Goal: Task Accomplishment & Management: Complete application form

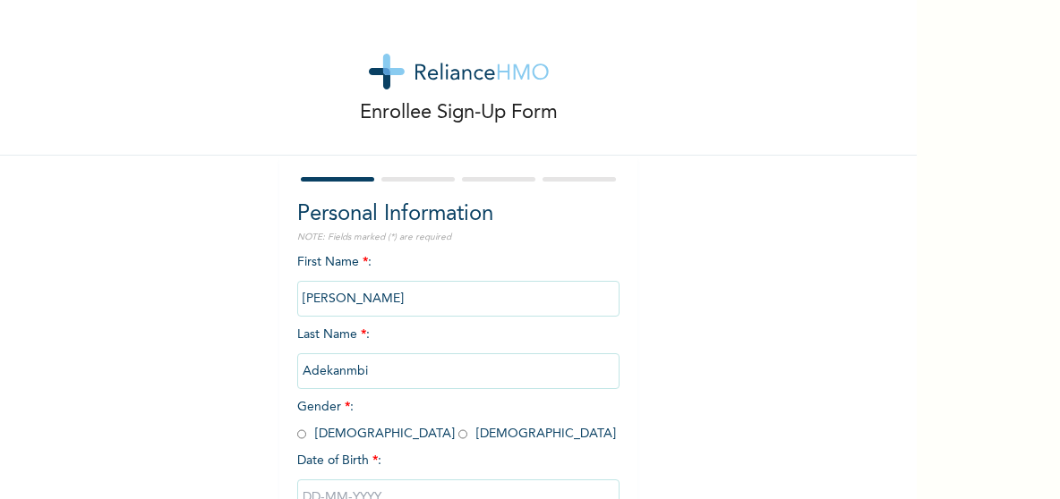
click at [458, 431] on input "radio" at bounding box center [462, 434] width 9 height 17
radio input "true"
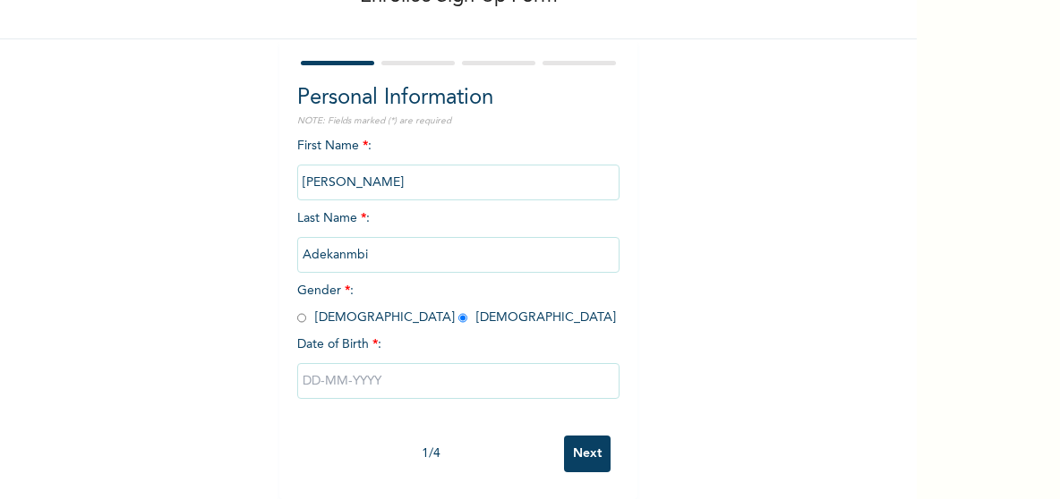
scroll to position [132, 0]
click at [313, 366] on input "text" at bounding box center [458, 381] width 322 height 36
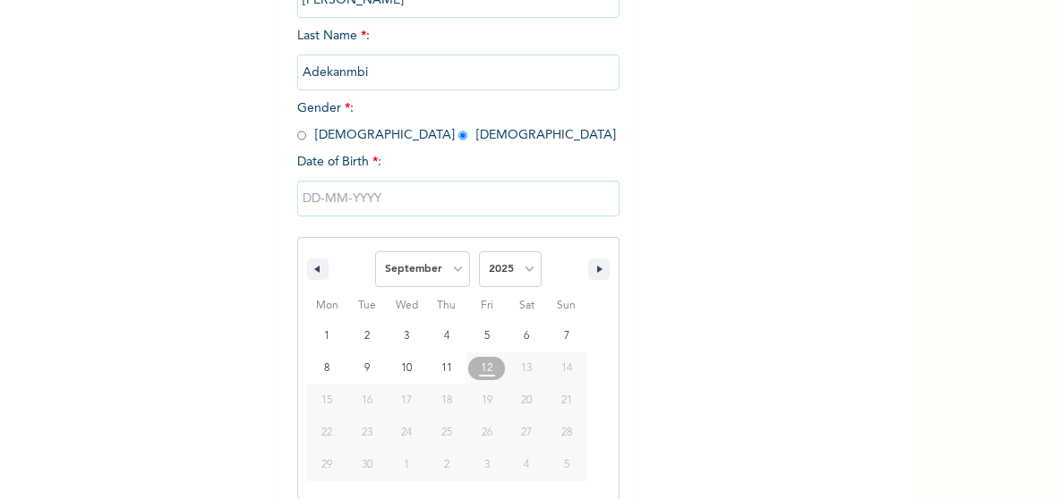
scroll to position [315, 0]
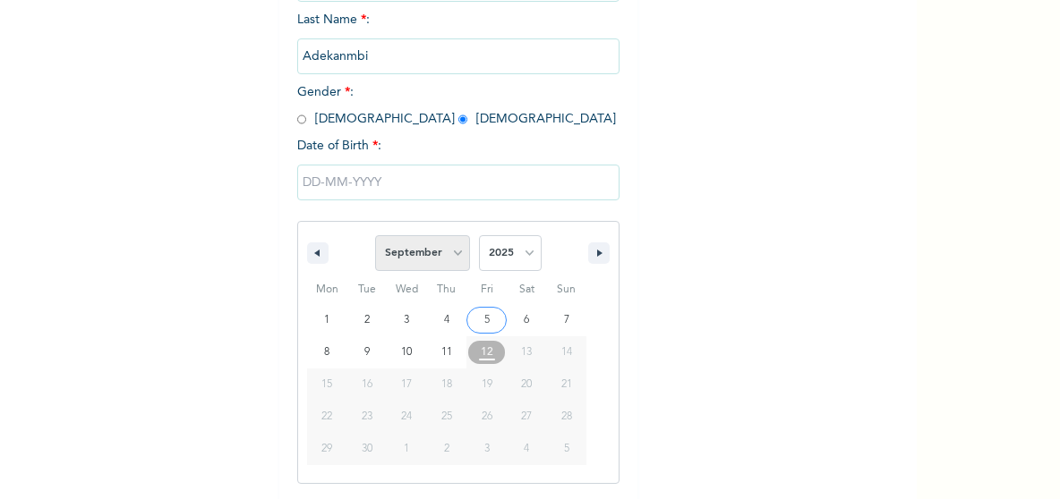
click at [448, 250] on select "January February March April May June July August September October November De…" at bounding box center [422, 253] width 95 height 36
select select "4"
click at [375, 237] on select "January February March April May June July August September October November De…" at bounding box center [422, 253] width 95 height 36
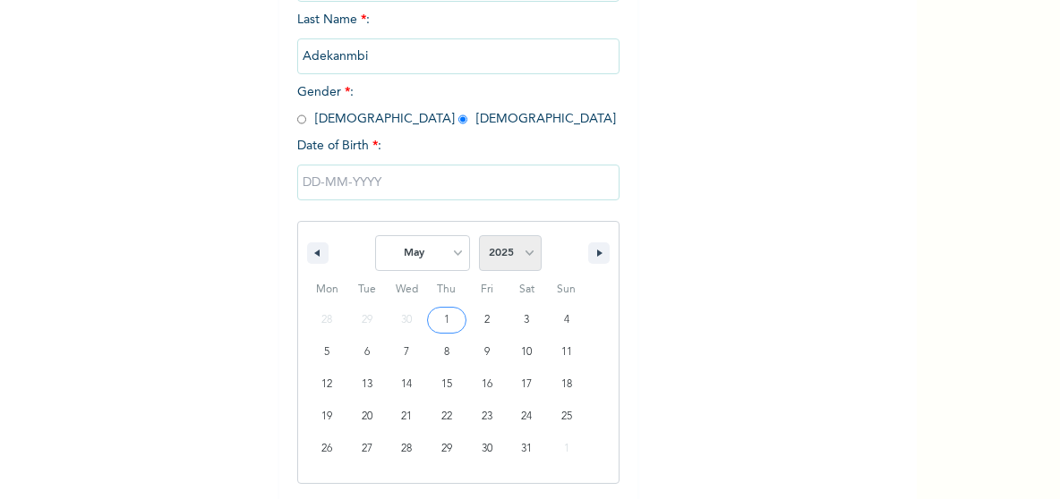
click at [517, 256] on select "2025 2024 2023 2022 2021 2020 2019 2018 2017 2016 2015 2014 2013 2012 2011 2010…" at bounding box center [510, 253] width 63 height 36
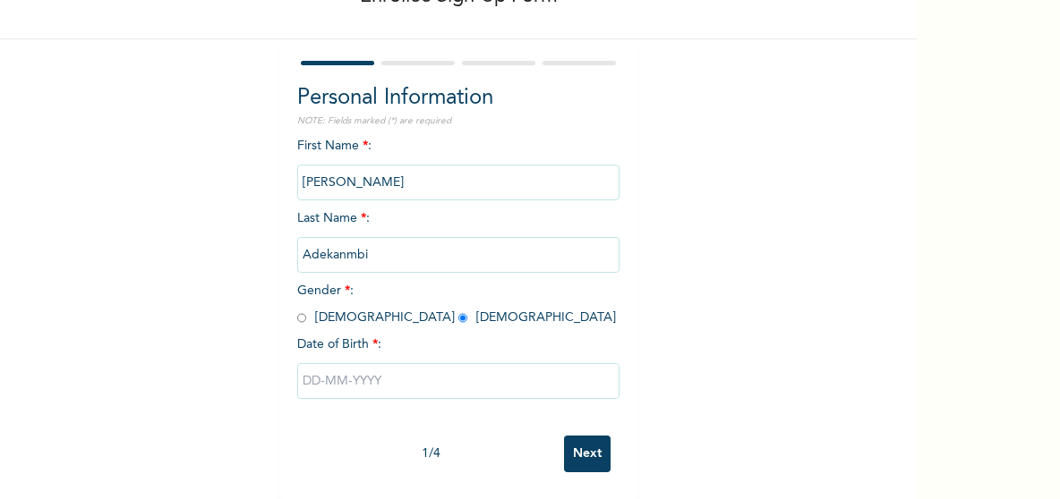
scroll to position [132, 0]
click at [752, 114] on div "Enrollee Sign-Up Form Personal Information NOTE: Fields marked (*) are required…" at bounding box center [458, 192] width 917 height 616
click at [491, 363] on input "text" at bounding box center [458, 381] width 322 height 36
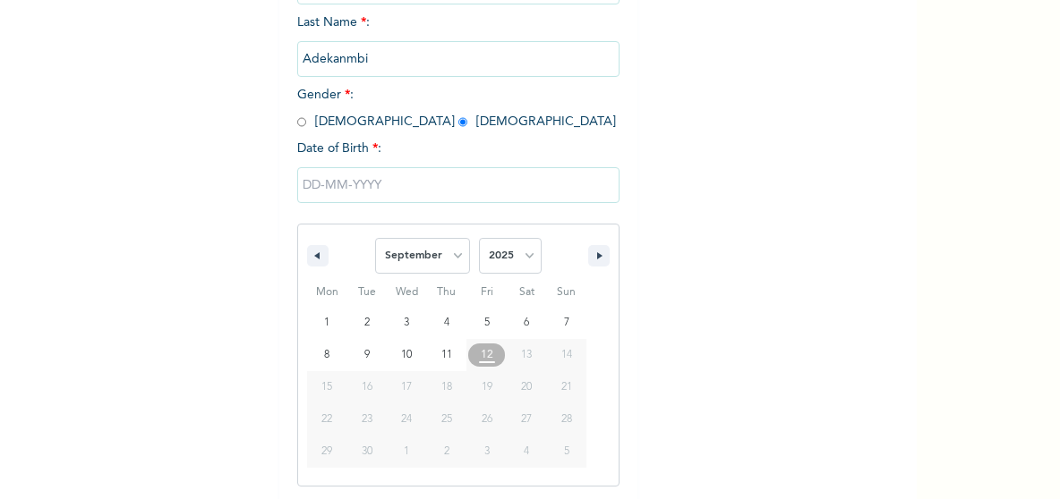
scroll to position [315, 0]
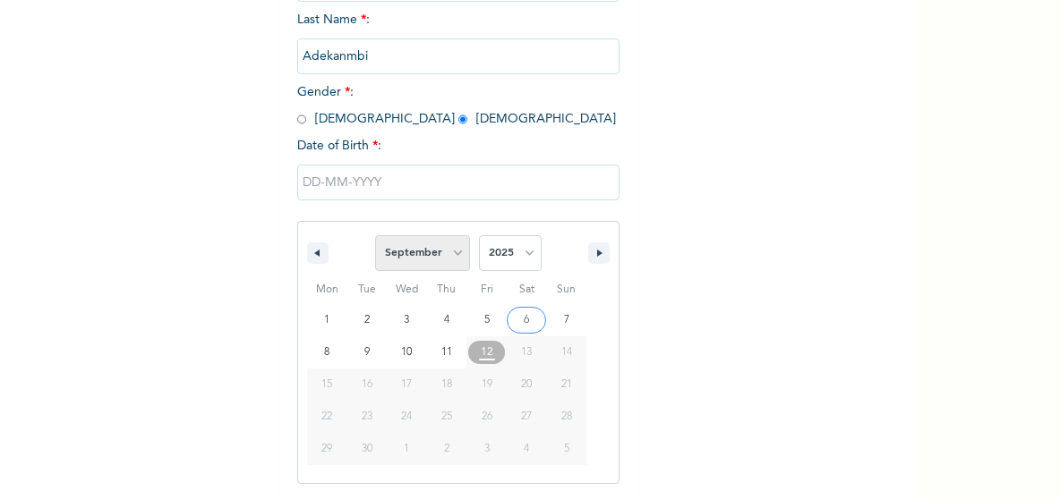
click at [450, 253] on select "January February March April May June July August September October November De…" at bounding box center [422, 253] width 95 height 36
select select "4"
click at [375, 237] on select "January February March April May June July August September October November De…" at bounding box center [422, 253] width 95 height 36
type input "[DATE]"
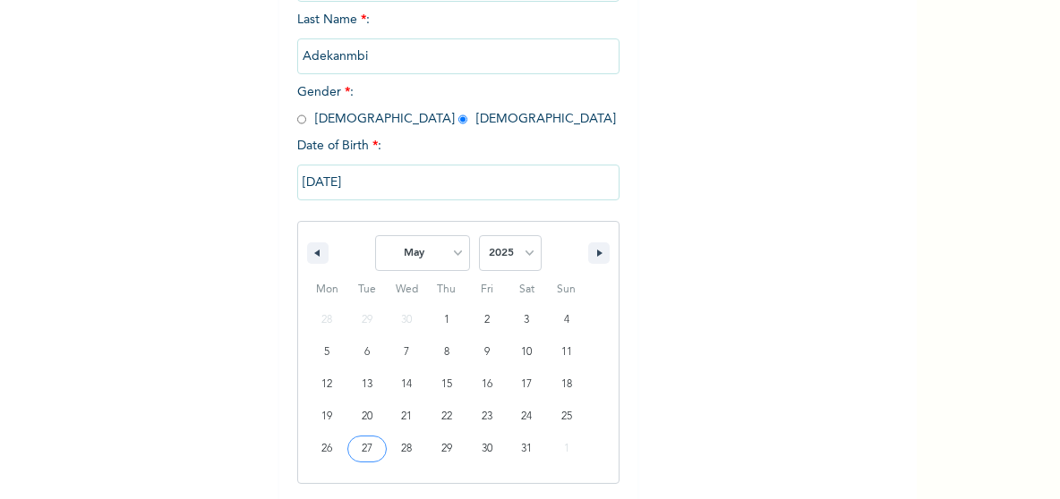
scroll to position [132, 0]
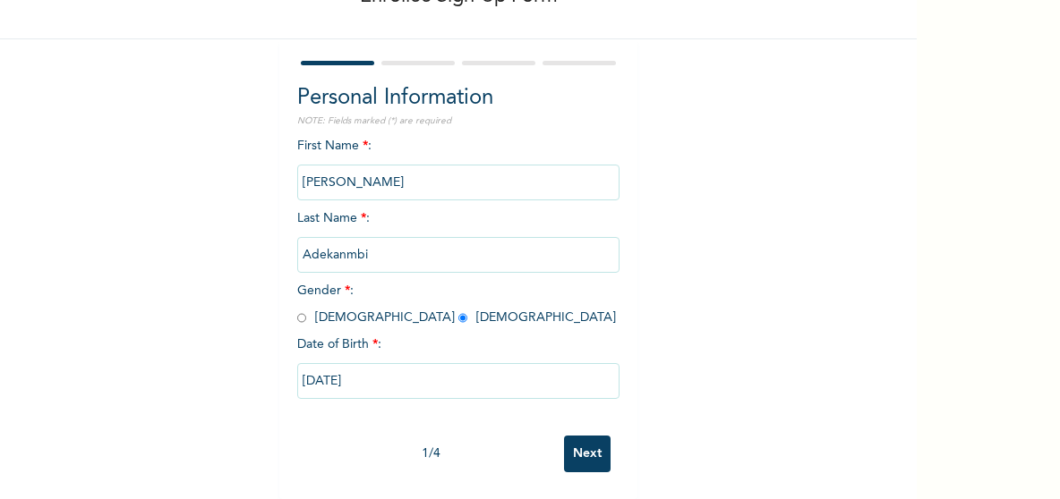
click at [364, 363] on input "[DATE]" at bounding box center [458, 381] width 322 height 36
select select "4"
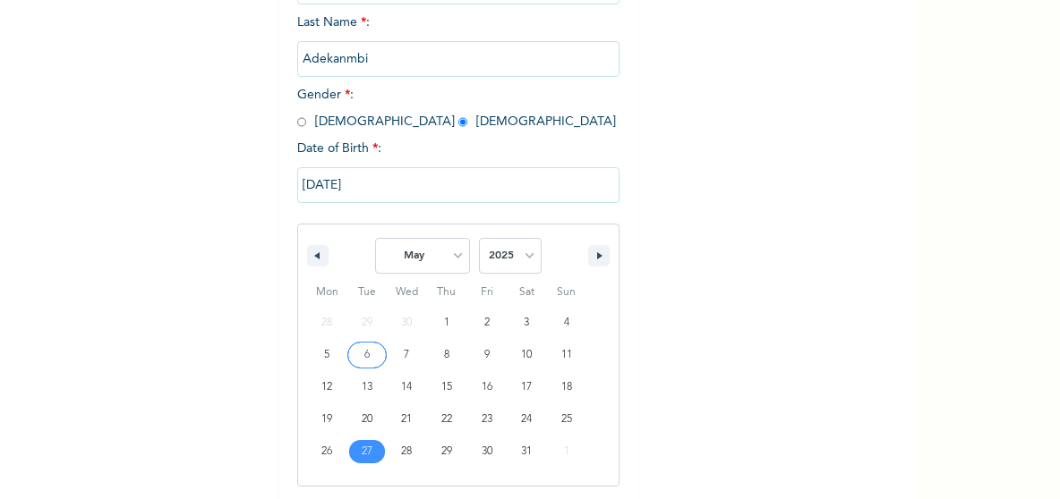
scroll to position [315, 0]
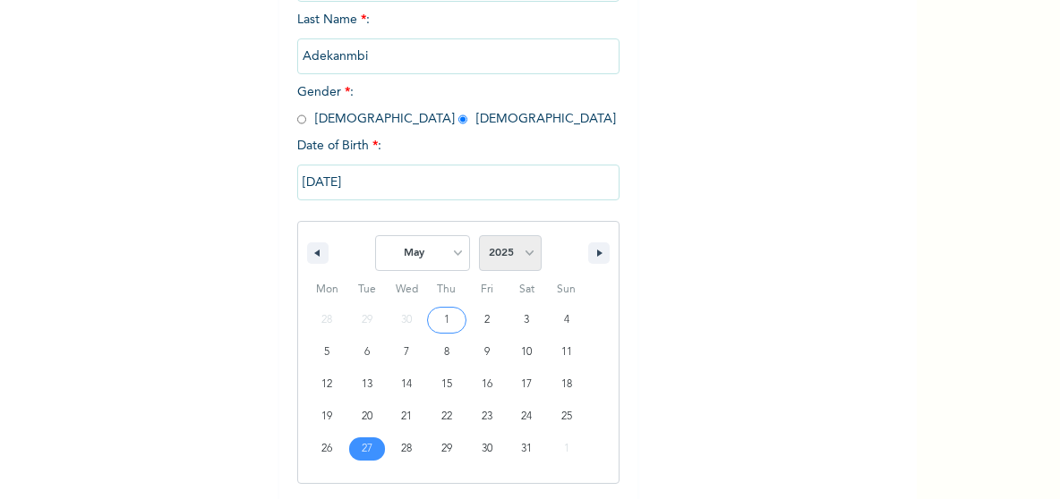
click at [524, 255] on select "2025 2024 2023 2022 2021 2020 2019 2018 2017 2016 2015 2014 2013 2012 2011 2010…" at bounding box center [510, 253] width 63 height 36
select select "1998"
click at [479, 237] on select "2025 2024 2023 2022 2021 2020 2019 2018 2017 2016 2015 2014 2013 2012 2011 2010…" at bounding box center [510, 253] width 63 height 36
click at [597, 255] on icon "button" at bounding box center [601, 253] width 9 height 7
click at [315, 257] on button "button" at bounding box center [317, 253] width 21 height 21
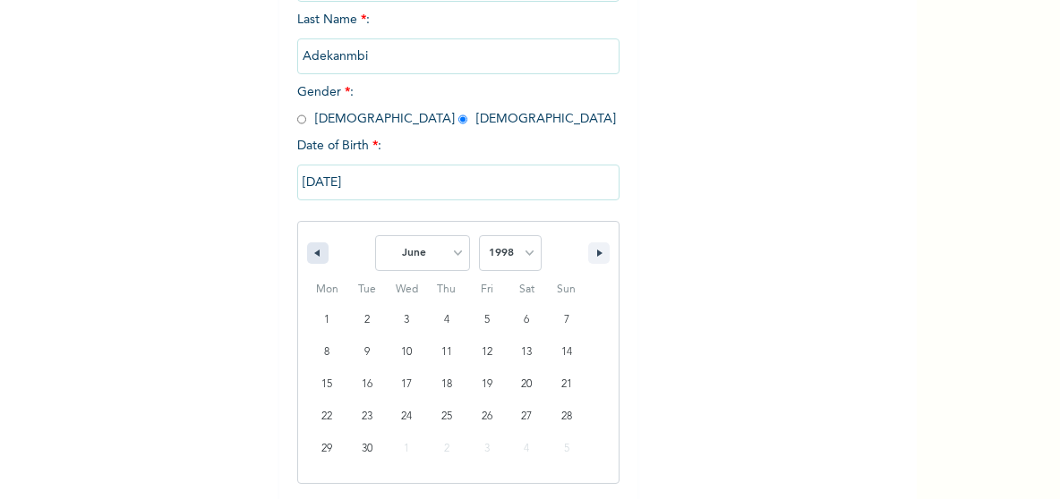
select select "4"
click at [507, 254] on select "2025 2024 2023 2022 2021 2020 2019 2018 2017 2016 2015 2014 2013 2012 2011 2010…" at bounding box center [510, 253] width 63 height 36
click at [430, 257] on select "January February March April May June July August September October November De…" at bounding box center [422, 253] width 95 height 36
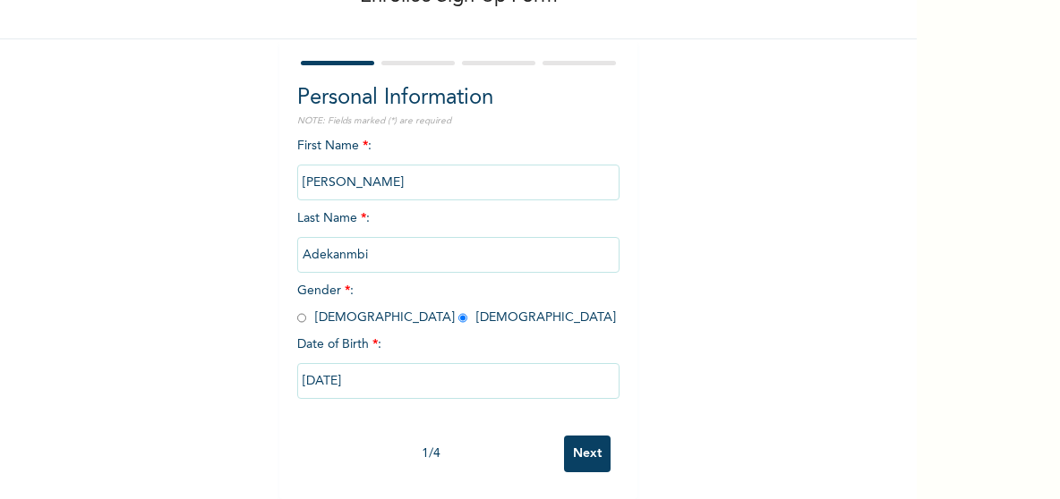
scroll to position [132, 0]
click at [743, 385] on div "Enrollee Sign-Up Form Personal Information NOTE: Fields marked (*) are required…" at bounding box center [458, 192] width 917 height 616
click at [375, 375] on input "[DATE]" at bounding box center [458, 381] width 322 height 36
select select "4"
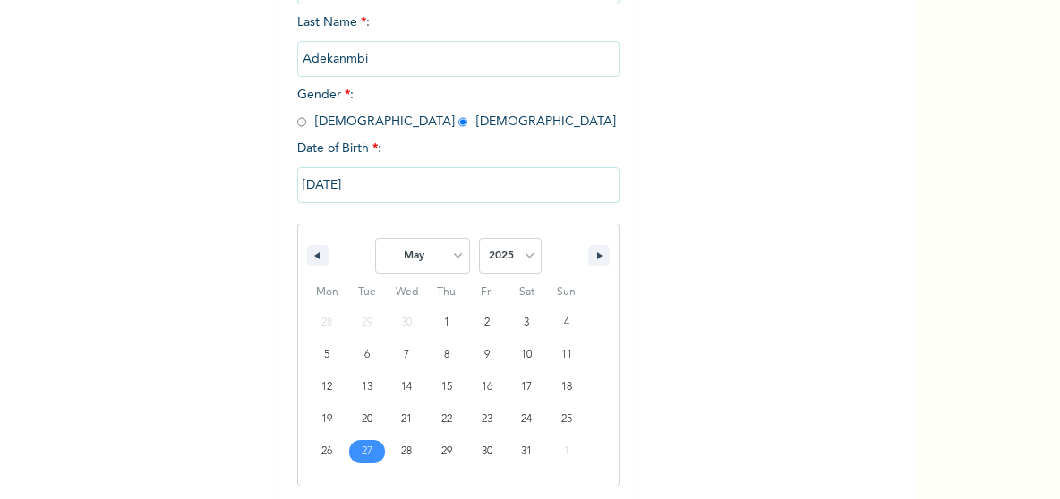
scroll to position [315, 0]
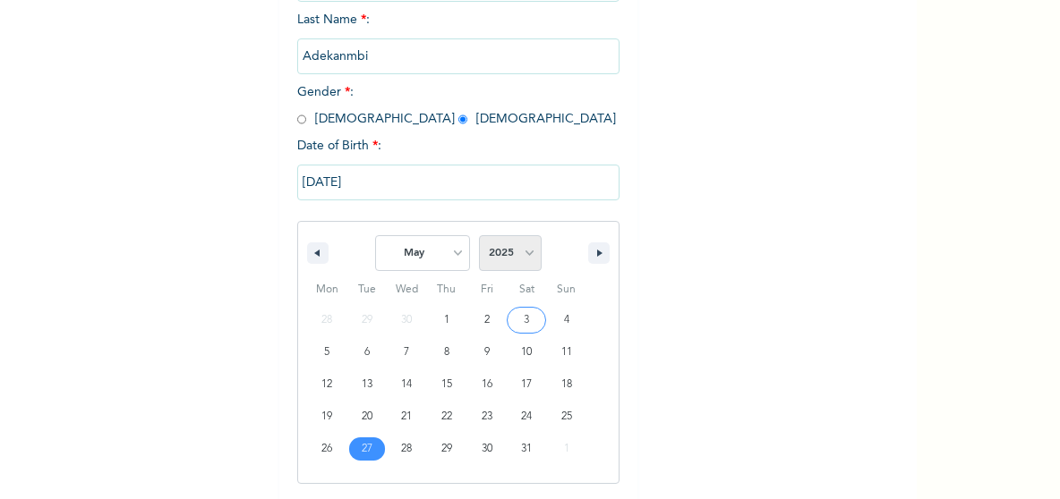
click at [517, 251] on select "2025 2024 2023 2022 2021 2020 2019 2018 2017 2016 2015 2014 2013 2012 2011 2010…" at bounding box center [510, 253] width 63 height 36
select select "1998"
click at [479, 237] on select "2025 2024 2023 2022 2021 2020 2019 2018 2017 2016 2015 2014 2013 2012 2011 2010…" at bounding box center [510, 253] width 63 height 36
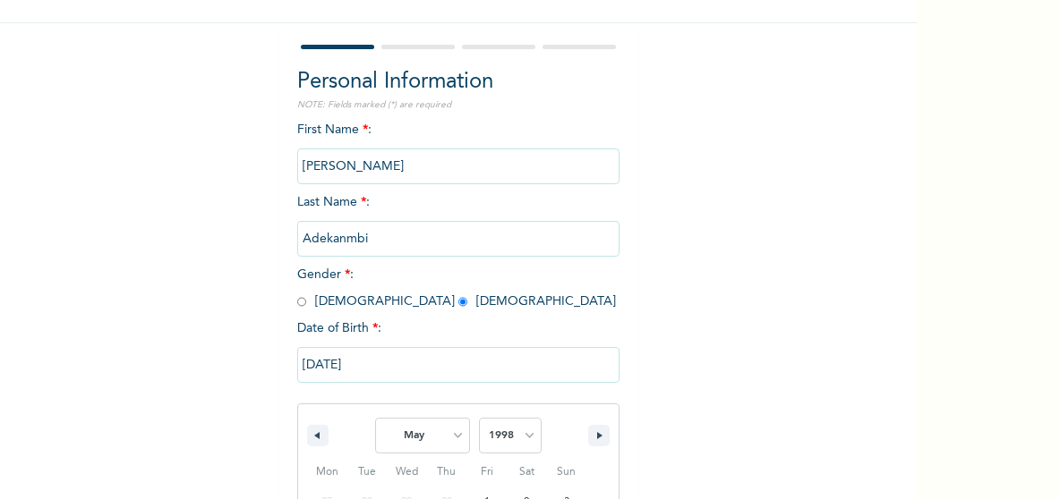
click at [498, 86] on div "Personal Information NOTE: Fields marked (*) are required First Name * : [PERSO…" at bounding box center [458, 375] width 322 height 619
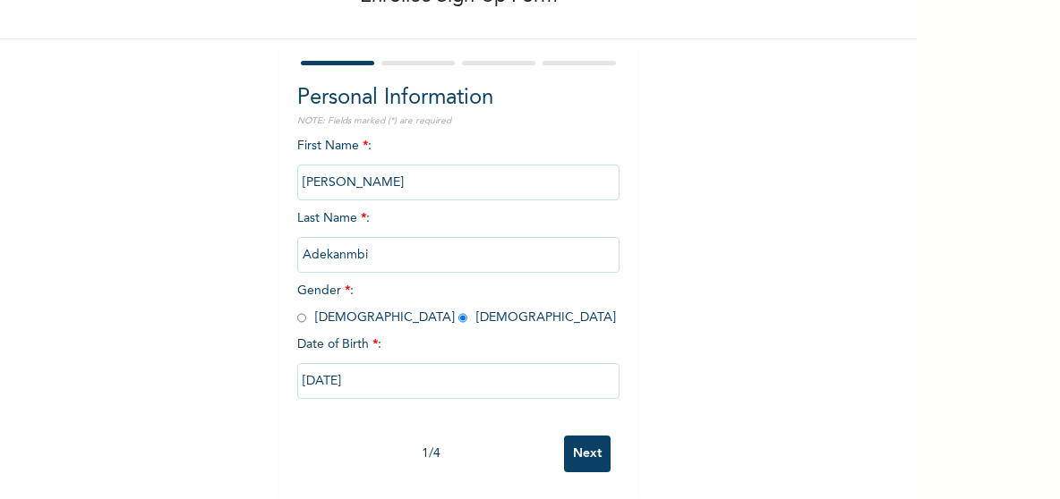
click at [372, 363] on input "[DATE]" at bounding box center [458, 381] width 322 height 36
select select "4"
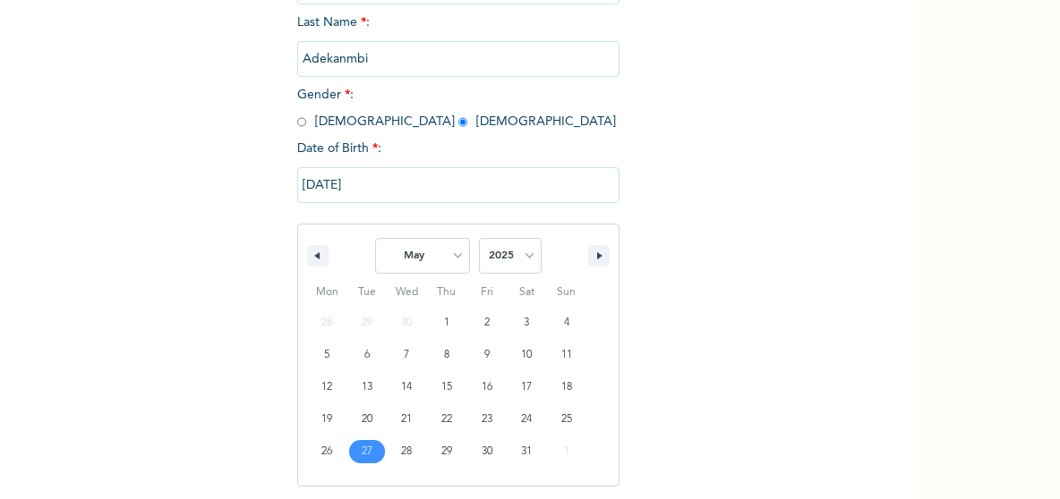
scroll to position [315, 0]
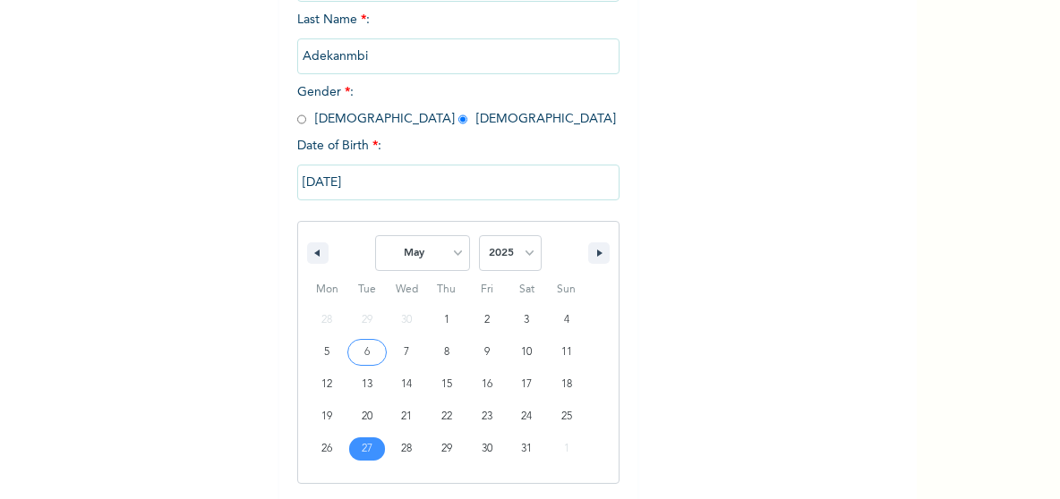
click at [367, 188] on input "[DATE]" at bounding box center [458, 183] width 322 height 36
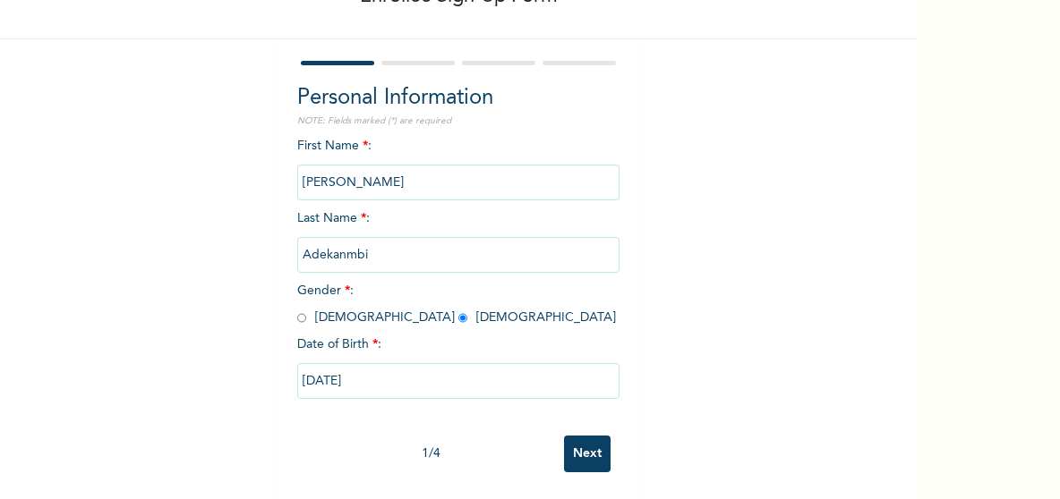
click at [366, 368] on input "[DATE]" at bounding box center [458, 381] width 322 height 36
select select "4"
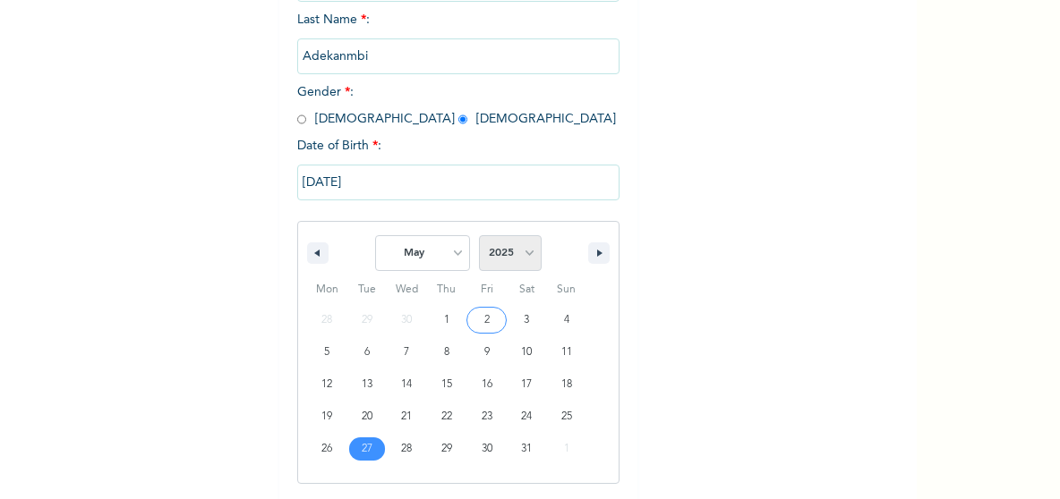
click at [525, 253] on select "2025 2024 2023 2022 2021 2020 2019 2018 2017 2016 2015 2014 2013 2012 2011 2010…" at bounding box center [510, 253] width 63 height 36
select select "1998"
click at [479, 237] on select "2025 2024 2023 2022 2021 2020 2019 2018 2017 2016 2015 2014 2013 2012 2011 2010…" at bounding box center [510, 253] width 63 height 36
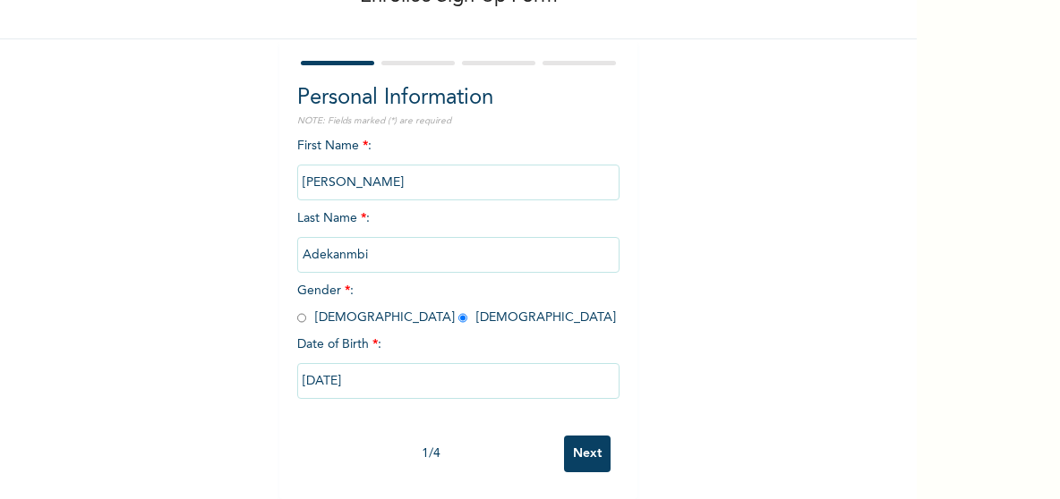
click at [764, 91] on div "Enrollee Sign-Up Form Personal Information NOTE: Fields marked (*) are required…" at bounding box center [458, 192] width 917 height 616
click at [365, 368] on input "[DATE]" at bounding box center [458, 381] width 322 height 36
select select "4"
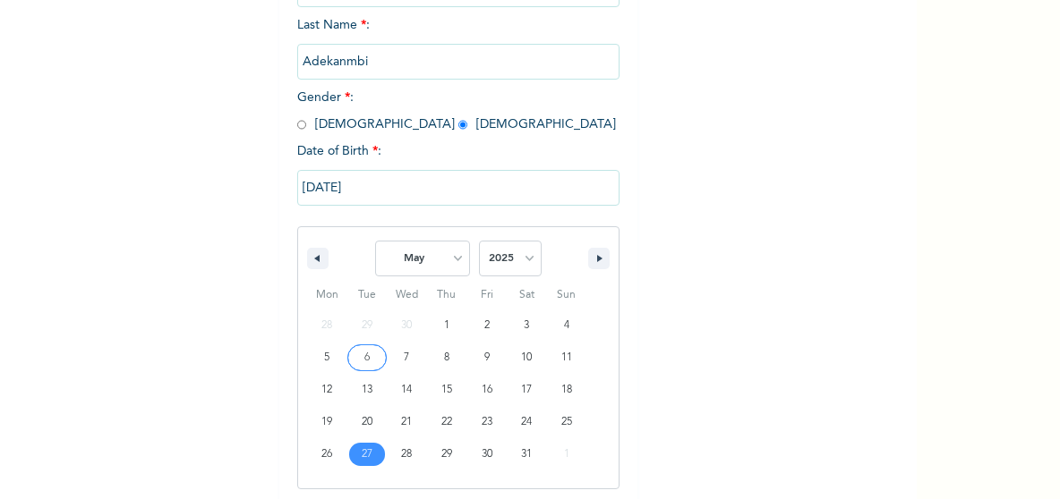
scroll to position [315, 0]
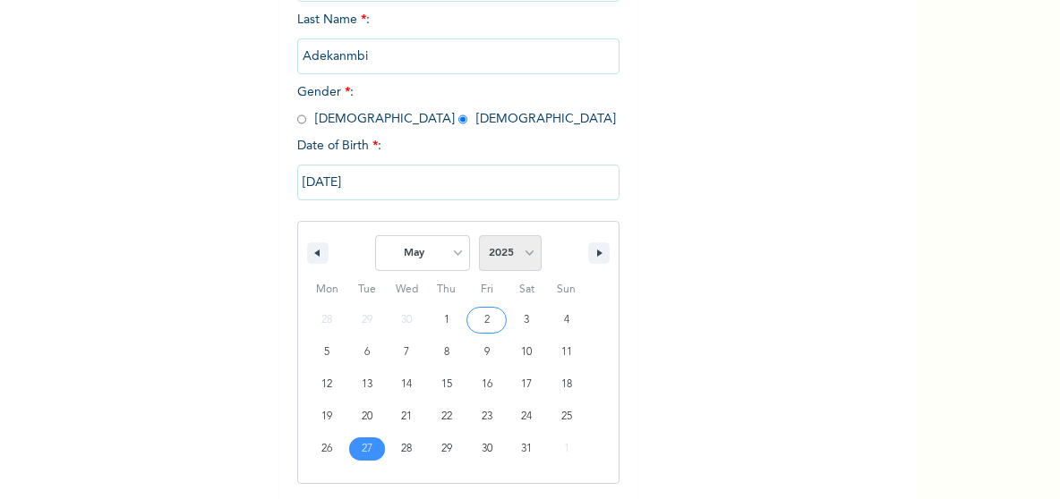
click at [521, 258] on select "2025 2024 2023 2022 2021 2020 2019 2018 2017 2016 2015 2014 2013 2012 2011 2010…" at bounding box center [510, 253] width 63 height 36
select select "1998"
click at [479, 237] on select "2025 2024 2023 2022 2021 2020 2019 2018 2017 2016 2015 2014 2013 2012 2011 2010…" at bounding box center [510, 253] width 63 height 36
click at [395, 183] on input "[DATE]" at bounding box center [458, 183] width 322 height 36
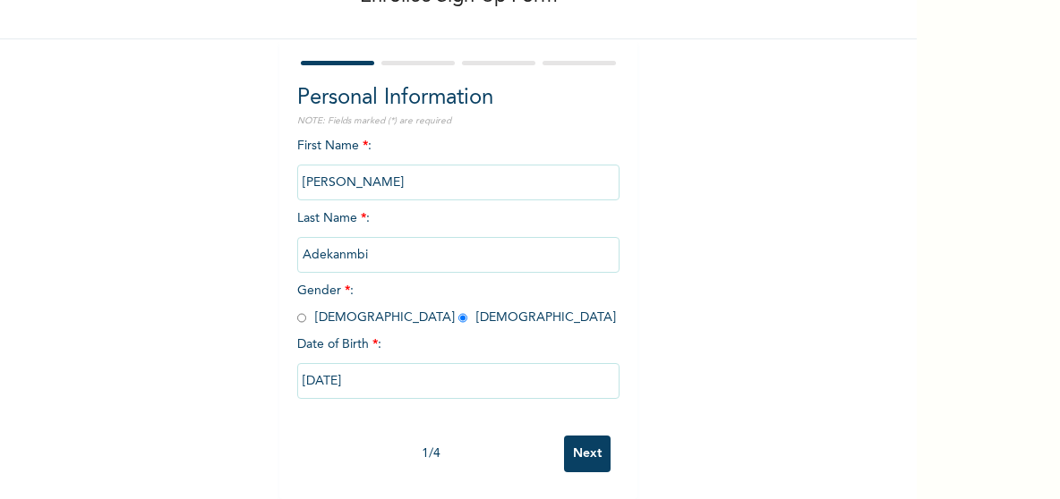
click at [404, 363] on input "[DATE]" at bounding box center [458, 381] width 322 height 36
select select "4"
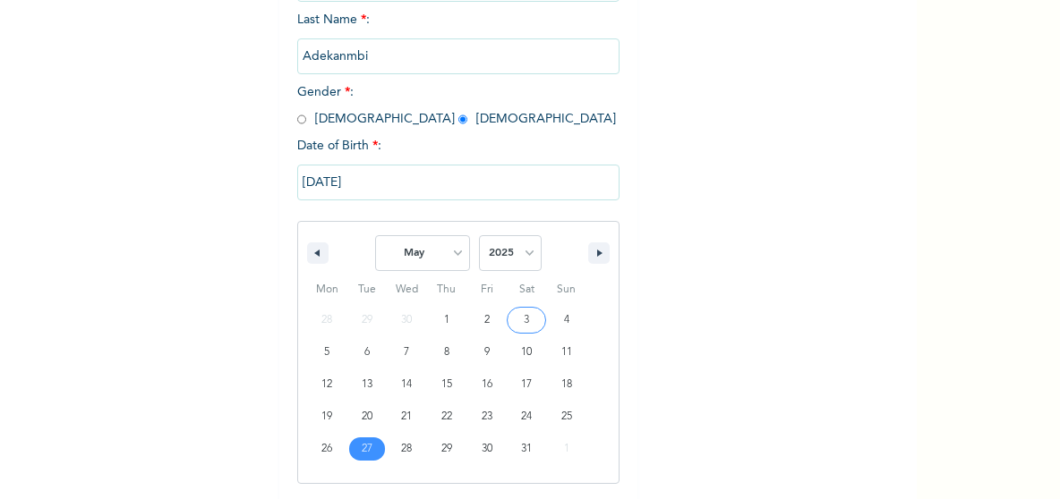
drag, startPoint x: 528, startPoint y: 248, endPoint x: 527, endPoint y: -25, distance: 273.0
click at [527, 0] on html "Enrollee Sign-Up Form Personal Information NOTE: Fields marked (*) are required…" at bounding box center [530, 249] width 1060 height 499
select select "1998"
click at [479, 237] on select "2025 2024 2023 2022 2021 2020 2019 2018 2017 2016 2015 2014 2013 2012 2011 2010…" at bounding box center [510, 253] width 63 height 36
click at [448, 258] on select "January February March April May June July August September October November De…" at bounding box center [422, 253] width 95 height 36
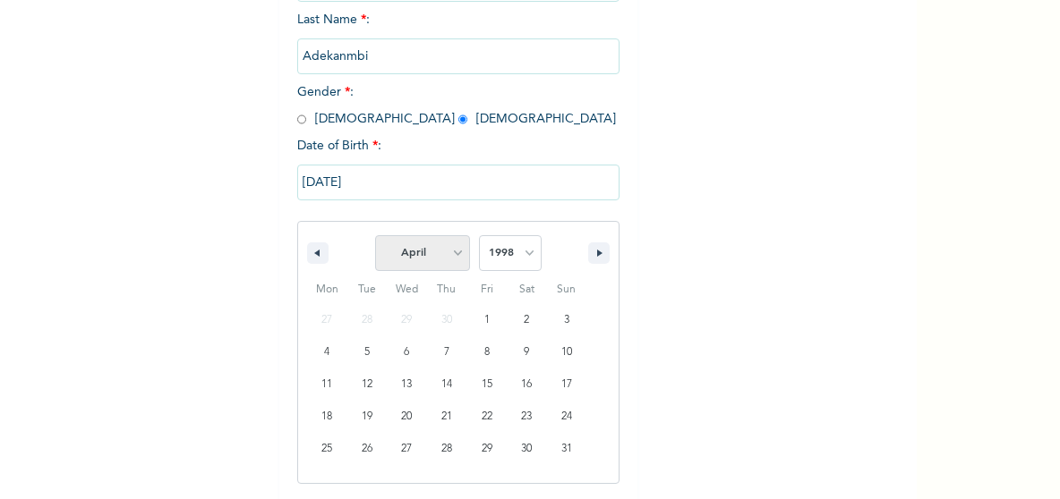
click at [375, 237] on select "January February March April May June July August September October November De…" at bounding box center [422, 253] width 95 height 36
click at [454, 252] on select "January February March April May June July August September October November De…" at bounding box center [422, 253] width 95 height 36
select select "4"
click at [375, 237] on select "January February March April May June July August September October November De…" at bounding box center [422, 253] width 95 height 36
type input "[DATE]"
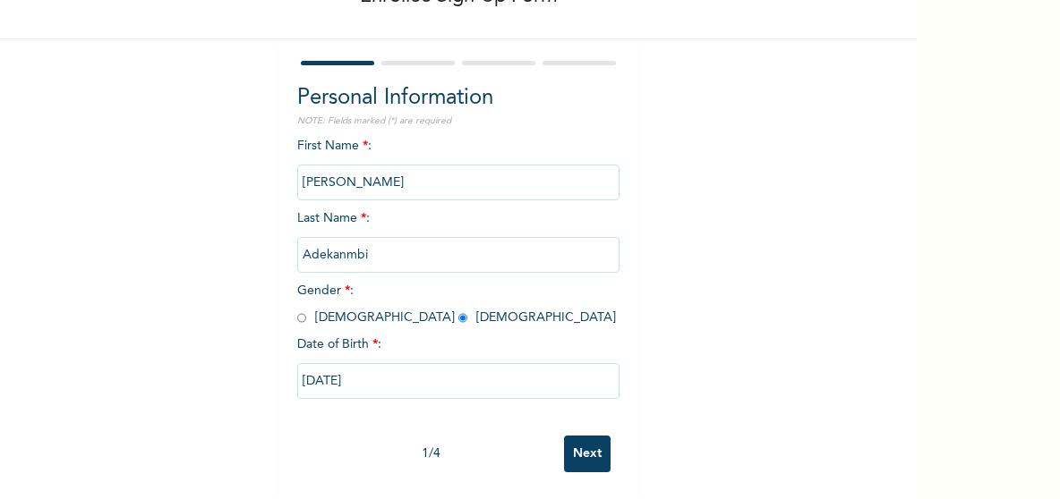
scroll to position [132, 0]
click at [582, 438] on input "Next" at bounding box center [587, 454] width 47 height 37
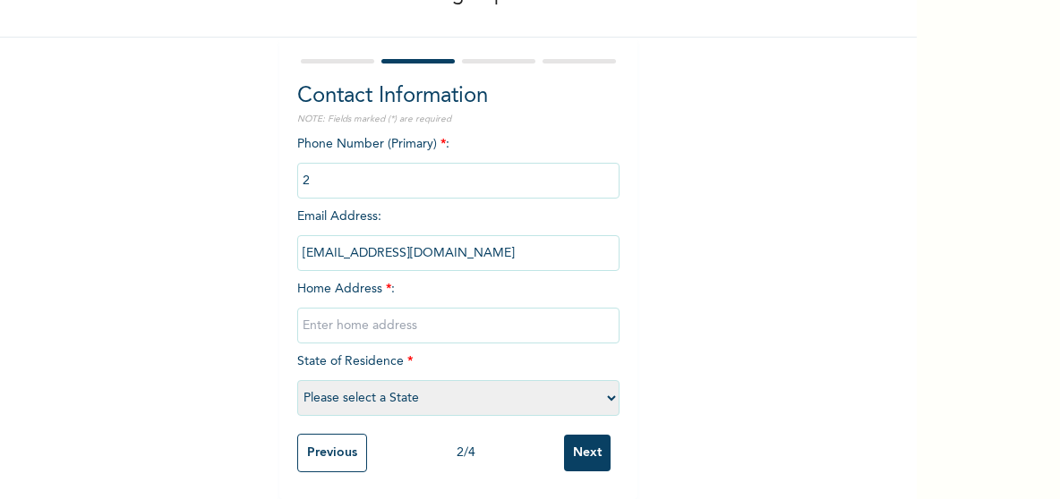
click at [338, 163] on input "phone" at bounding box center [458, 181] width 322 height 36
click at [316, 167] on input "phone" at bounding box center [458, 181] width 322 height 36
click at [307, 163] on input "phone" at bounding box center [458, 181] width 322 height 36
click at [311, 168] on input "phone" at bounding box center [458, 181] width 322 height 36
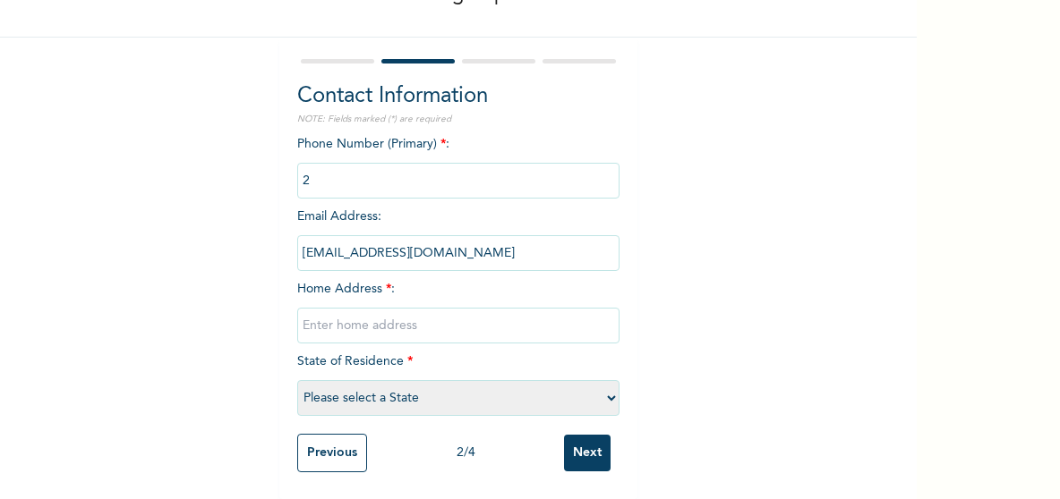
click at [311, 168] on input "phone" at bounding box center [458, 181] width 322 height 36
click at [313, 171] on input "phone" at bounding box center [458, 181] width 322 height 36
click at [325, 312] on input "text" at bounding box center [458, 326] width 322 height 36
type input "Plot6, [GEOGRAPHIC_DATA], [GEOGRAPHIC_DATA]"
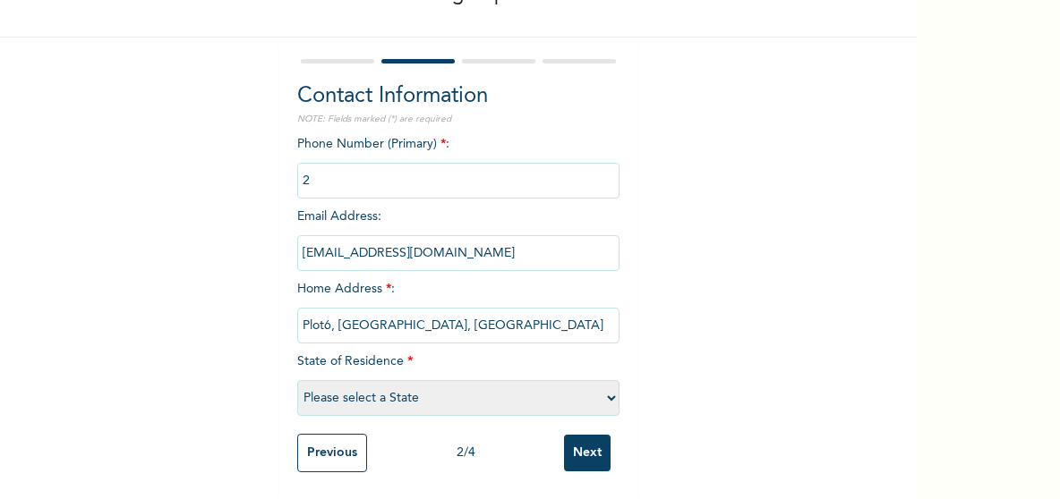
click at [603, 384] on select "Please select a State [PERSON_NAME] (FCT) [PERSON_NAME] Ibom [GEOGRAPHIC_DATA] …" at bounding box center [458, 398] width 322 height 36
select select "25"
click at [297, 380] on select "Please select a State [PERSON_NAME] (FCT) [PERSON_NAME] Ibom [GEOGRAPHIC_DATA] …" at bounding box center [458, 398] width 322 height 36
click at [365, 164] on input "phone" at bounding box center [458, 181] width 322 height 36
click at [332, 167] on input "phone" at bounding box center [458, 181] width 322 height 36
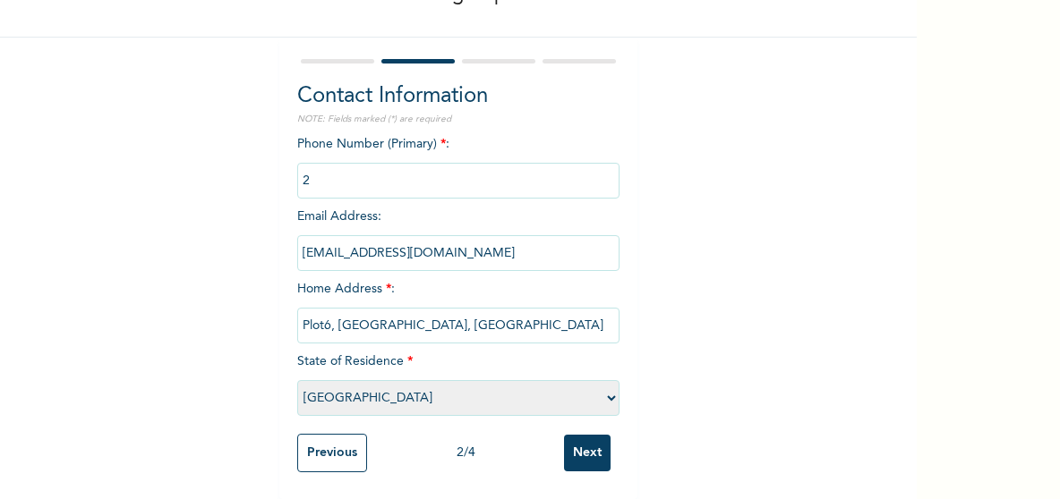
click at [568, 438] on input "Next" at bounding box center [587, 453] width 47 height 37
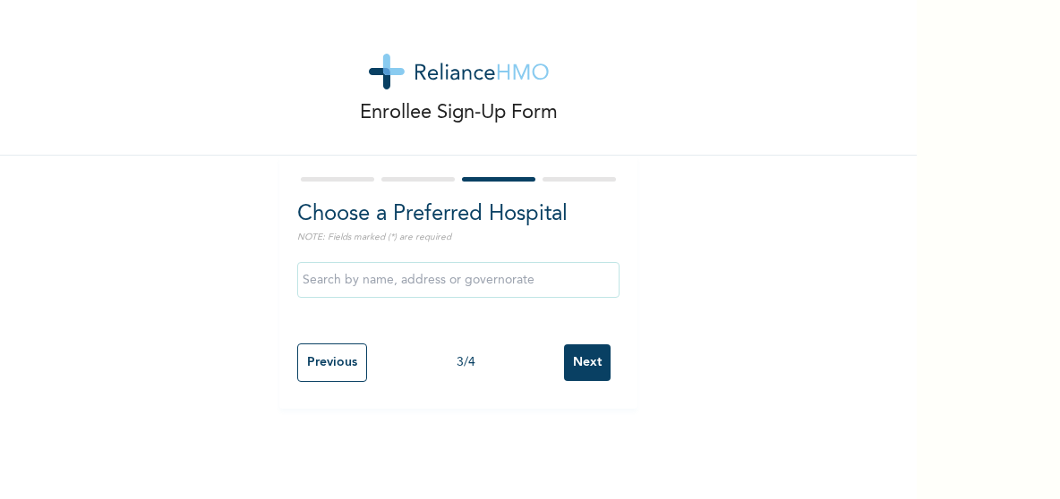
scroll to position [0, 0]
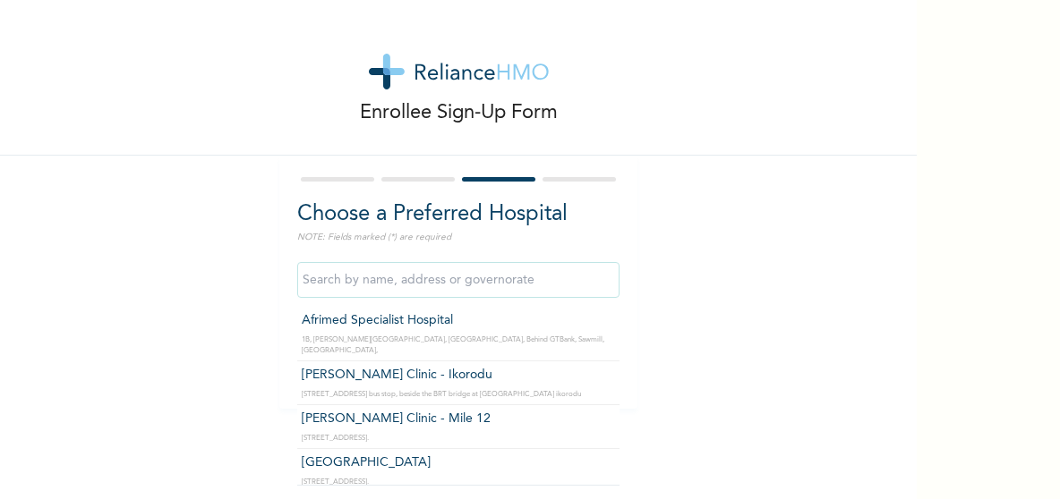
click at [363, 280] on input "text" at bounding box center [458, 280] width 322 height 36
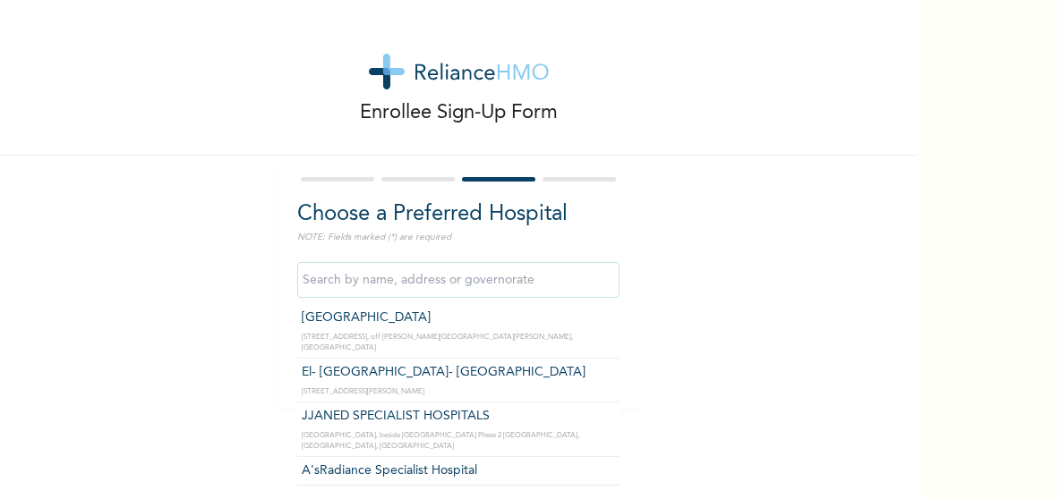
scroll to position [8269, 0]
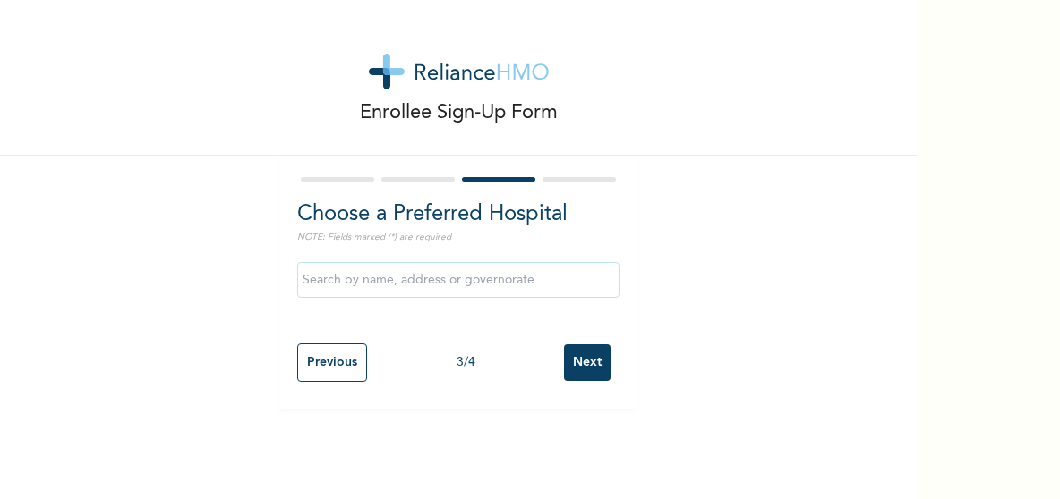
click at [633, 386] on div "Enrollee Sign-Up Form Choose a Preferred Hospital NOTE: Fields marked (*) are r…" at bounding box center [458, 204] width 917 height 409
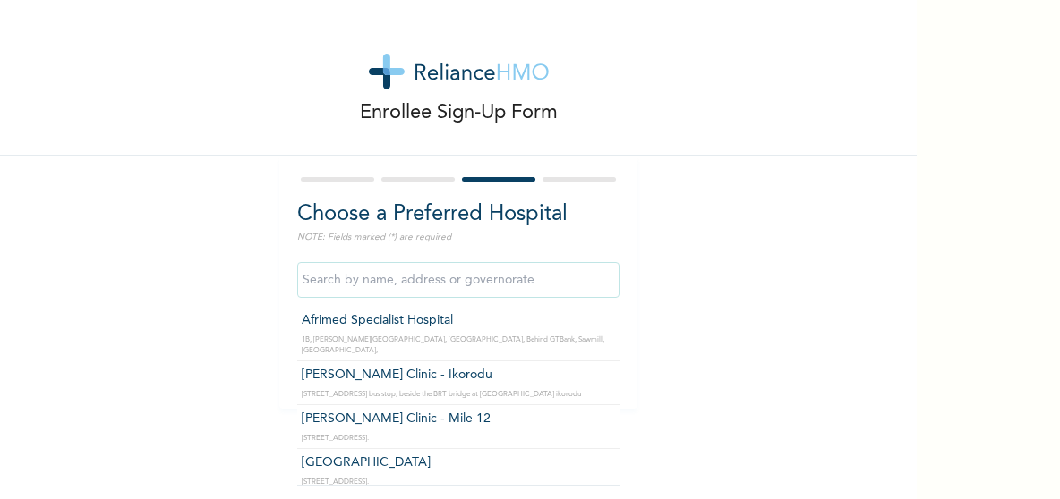
click at [445, 278] on input "text" at bounding box center [458, 280] width 322 height 36
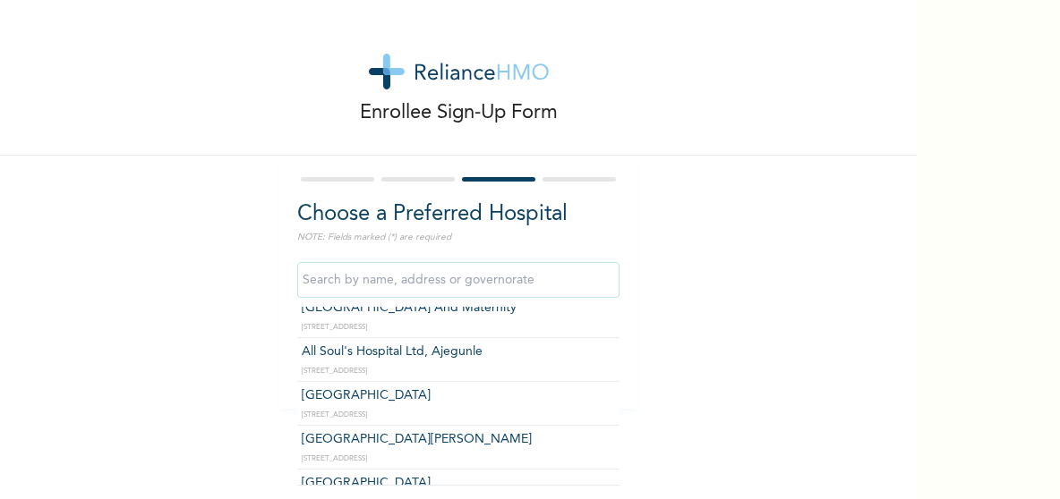
scroll to position [1293, 0]
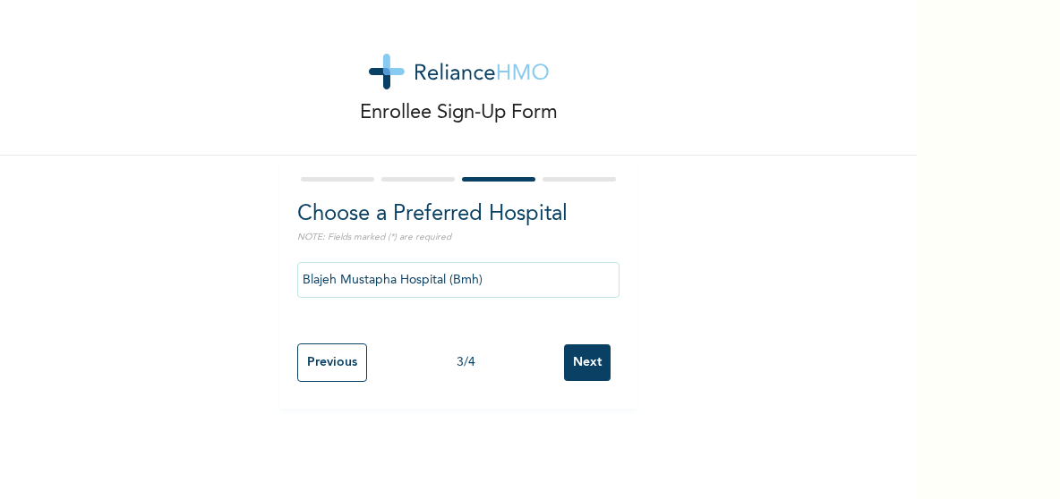
click at [490, 275] on input "Blajeh Mustapha Hospital (Bmh)" at bounding box center [458, 280] width 322 height 36
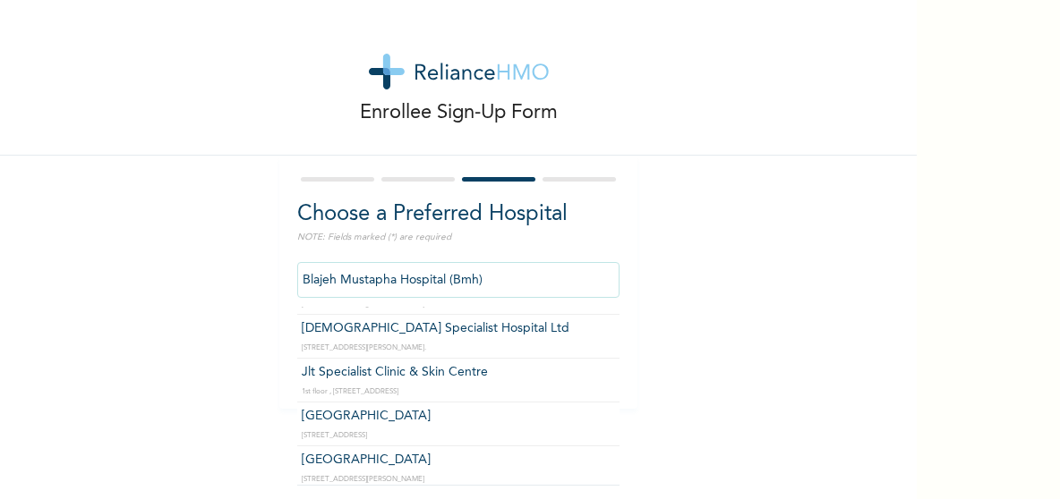
scroll to position [2303, 0]
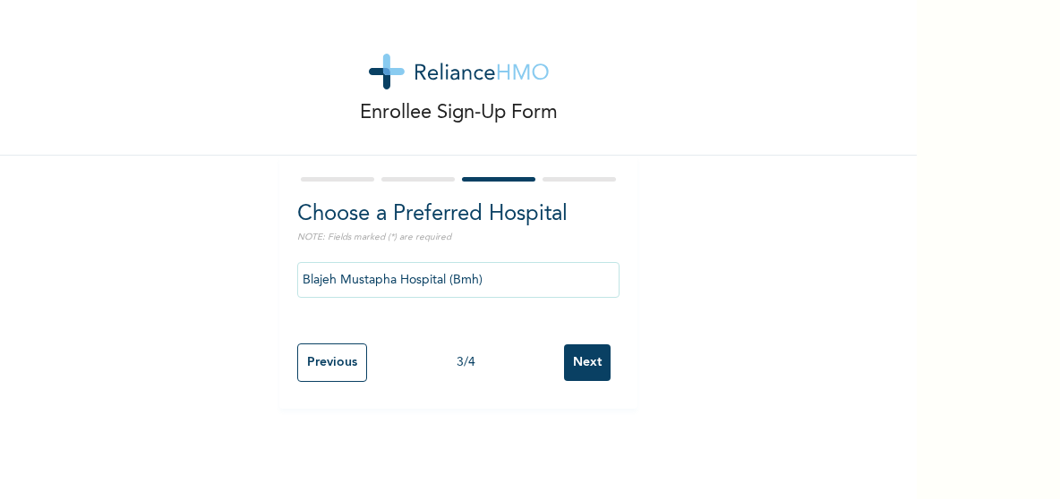
drag, startPoint x: 602, startPoint y: 477, endPoint x: 627, endPoint y: 486, distance: 26.6
click at [627, 486] on div "Enrollee Sign-Up Form Choose a Preferred Hospital NOTE: Fields marked (*) are r…" at bounding box center [458, 249] width 917 height 499
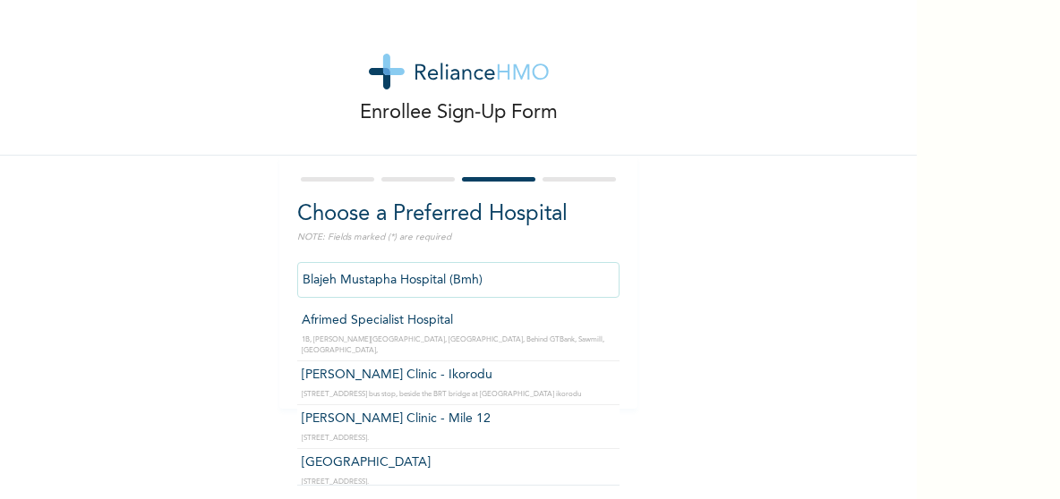
click at [485, 279] on input "Blajeh Mustapha Hospital (Bmh)" at bounding box center [458, 280] width 322 height 36
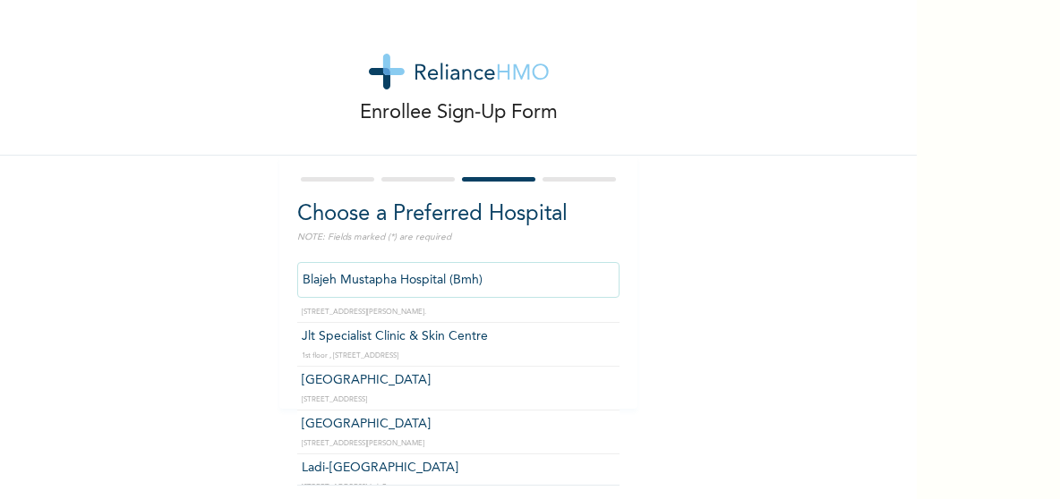
click at [481, 284] on input "Blajeh Mustapha Hospital (Bmh)" at bounding box center [458, 280] width 322 height 36
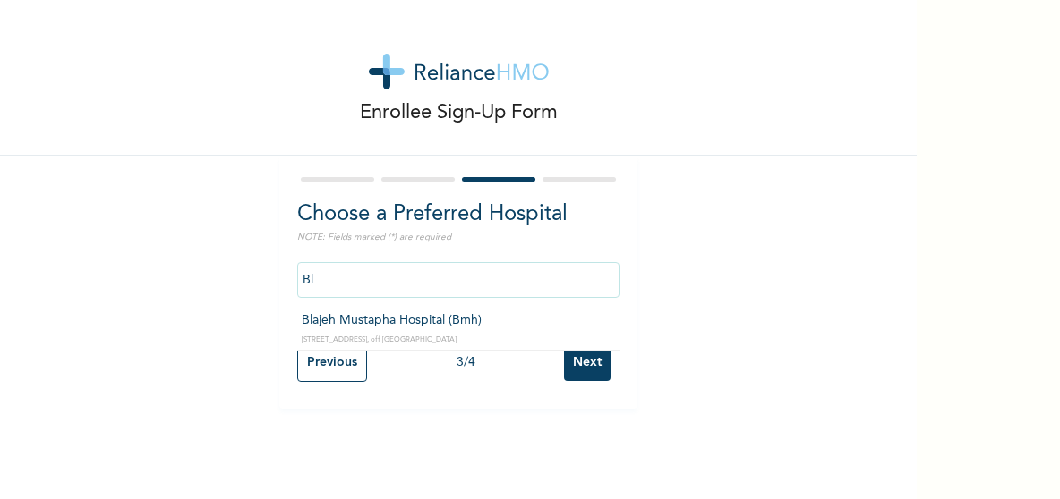
type input "B"
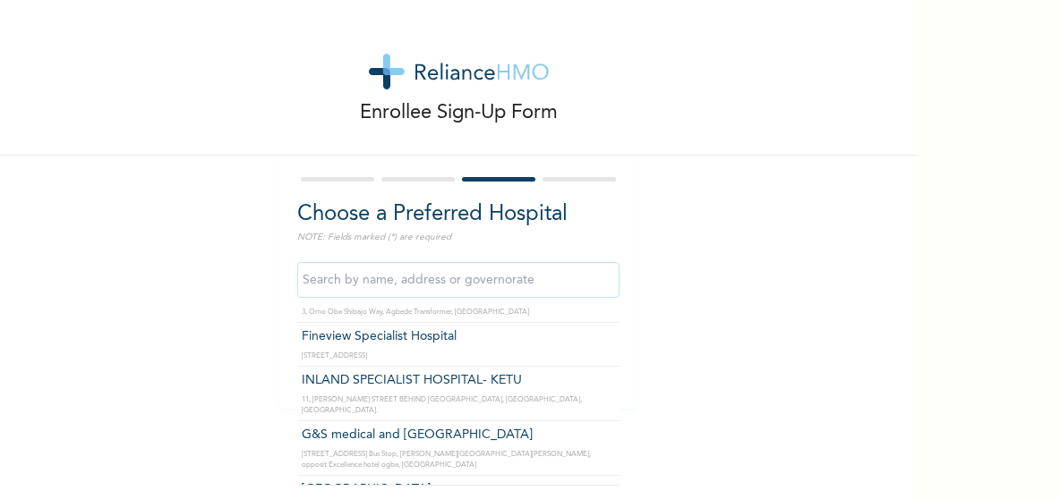
scroll to position [4606, 0]
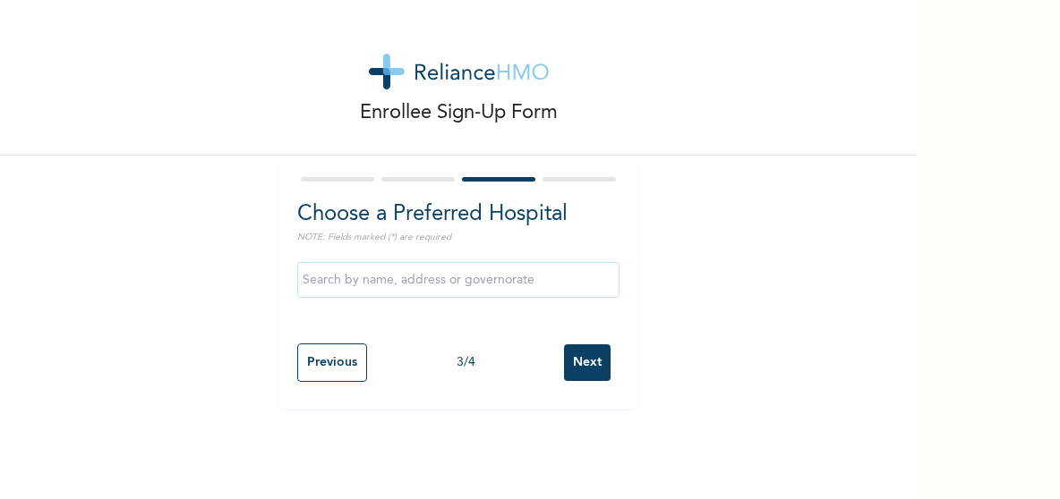
click at [952, 256] on div "Enrollee Sign-Up Form Choose a Preferred Hospital NOTE: Fields marked (*) are r…" at bounding box center [530, 249] width 1060 height 499
